Goal: Check status: Check status

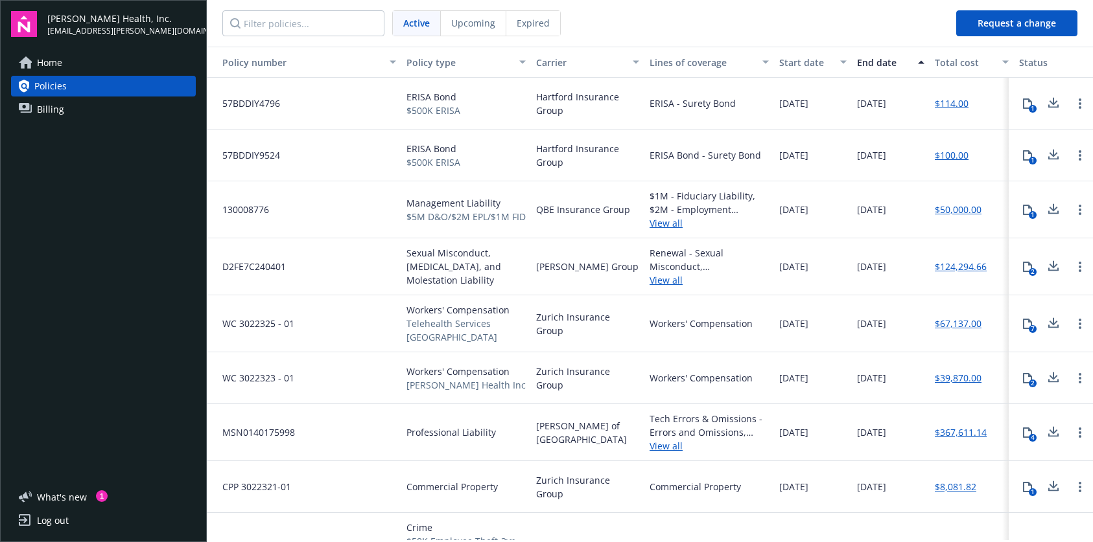
scroll to position [48, 193]
